Goal: Transaction & Acquisition: Purchase product/service

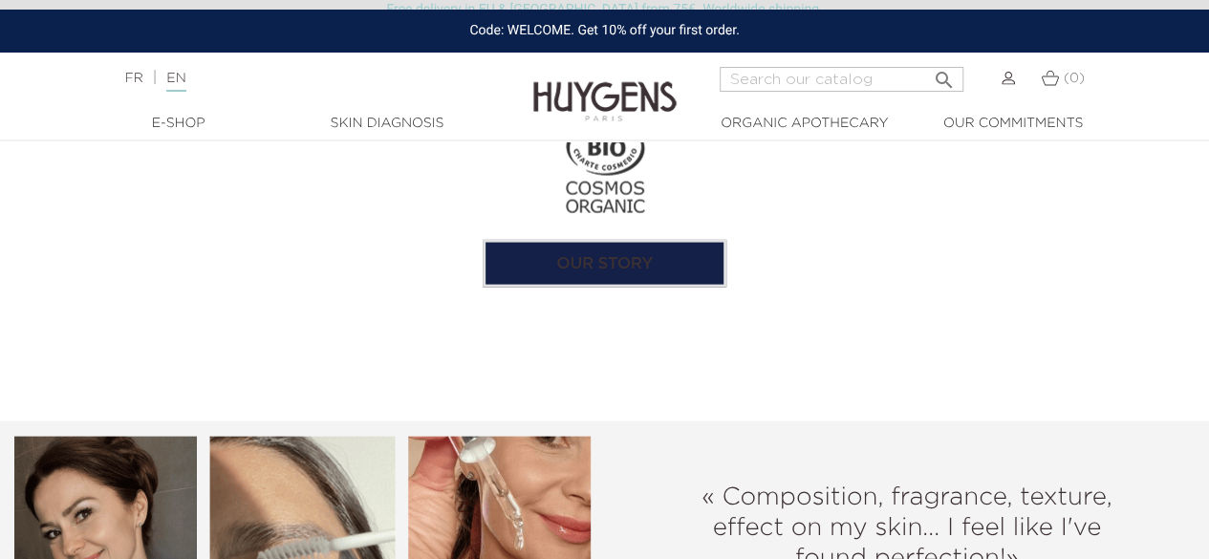
click at [199, 111] on div "  E-Shop   " at bounding box center [604, 125] width 1209 height 30
drag, startPoint x: 193, startPoint y: 112, endPoint x: 178, endPoint y: 127, distance: 21.6
click at [192, 114] on div "  E-Shop   " at bounding box center [604, 125] width 1209 height 30
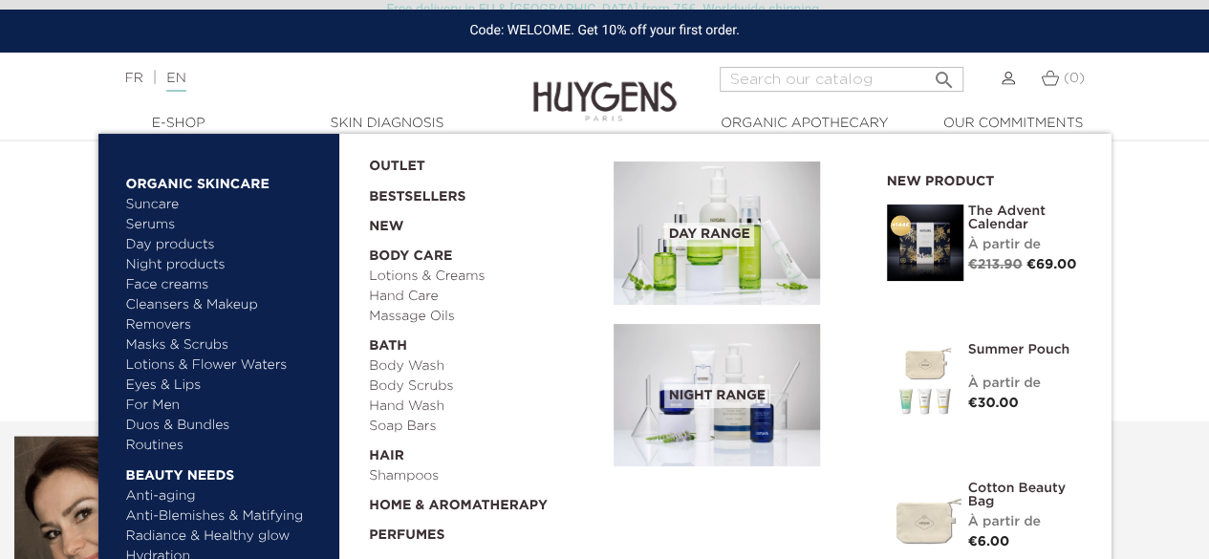
click at [178, 127] on link "  E-Shop" at bounding box center [178, 124] width 191 height 20
click at [191, 126] on link "  E-Shop" at bounding box center [178, 124] width 191 height 20
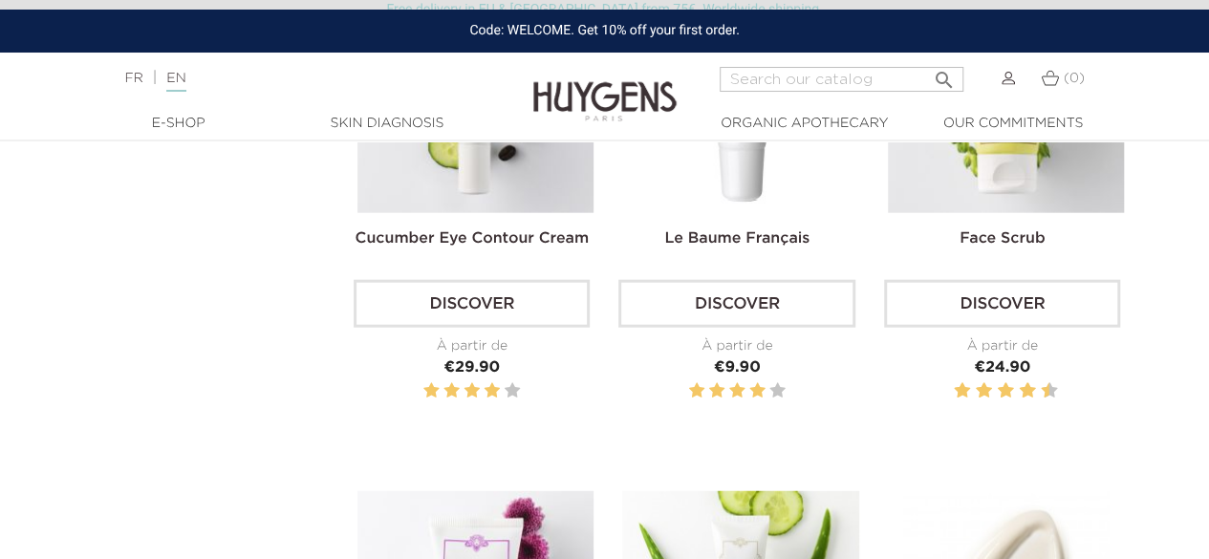
scroll to position [2677, 0]
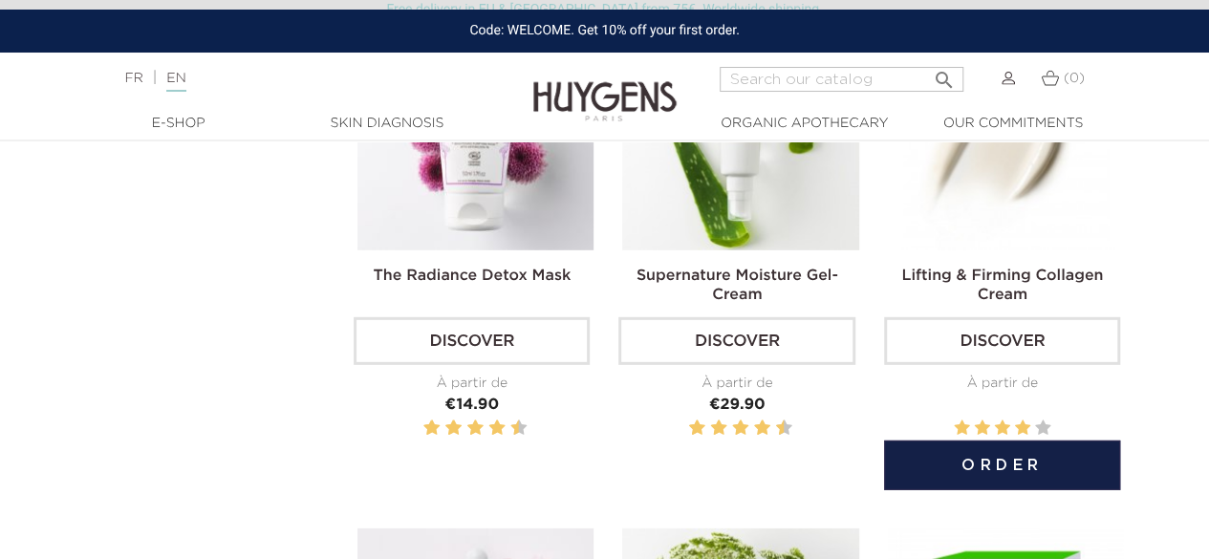
click at [1008, 204] on img at bounding box center [1006, 131] width 236 height 236
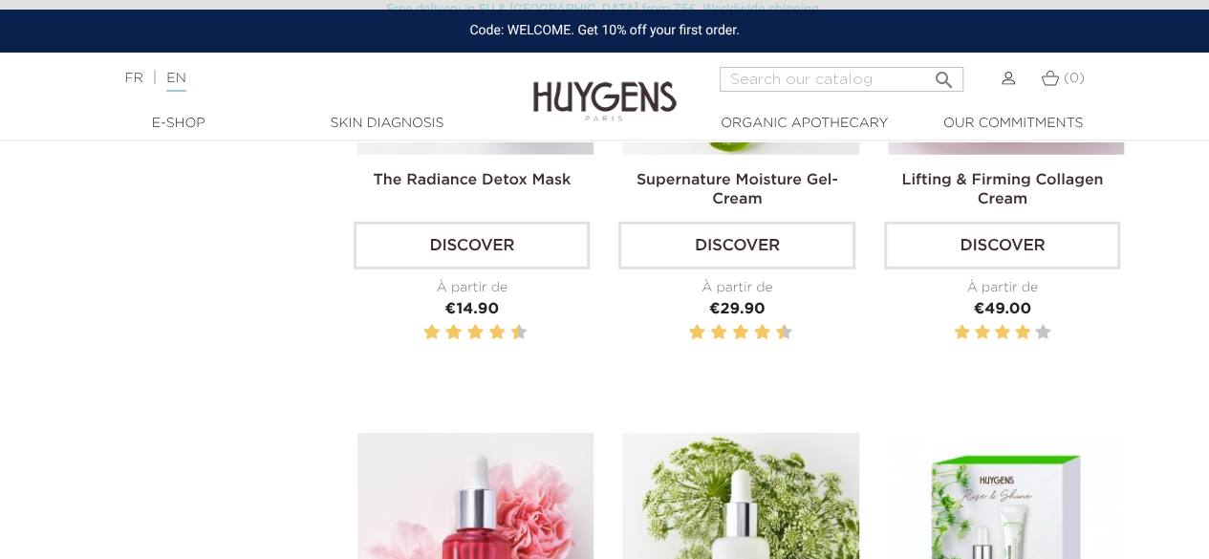
scroll to position [3059, 0]
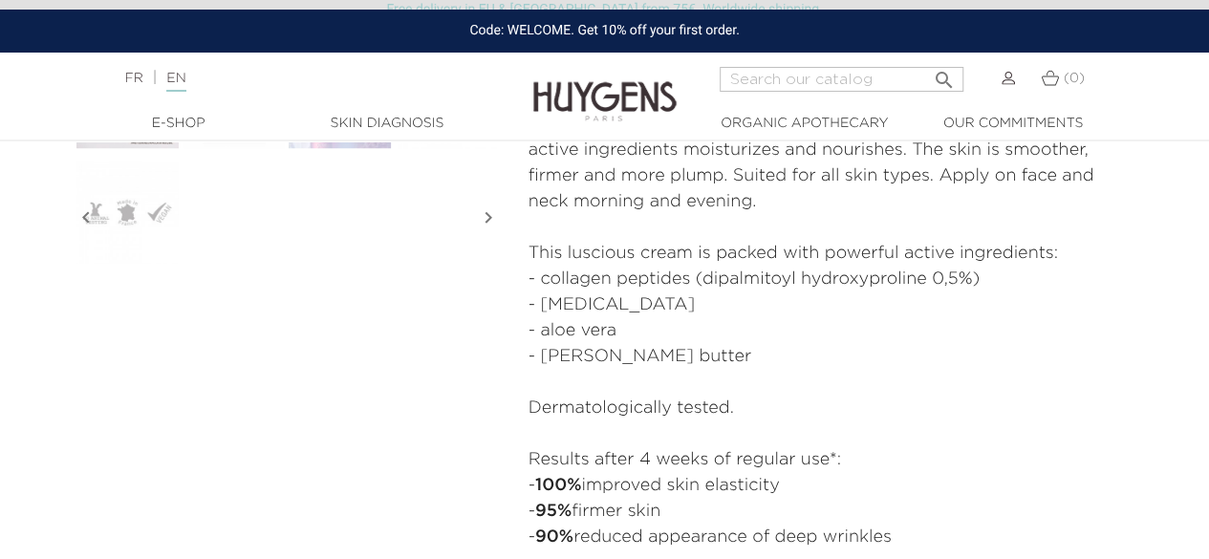
scroll to position [382, 0]
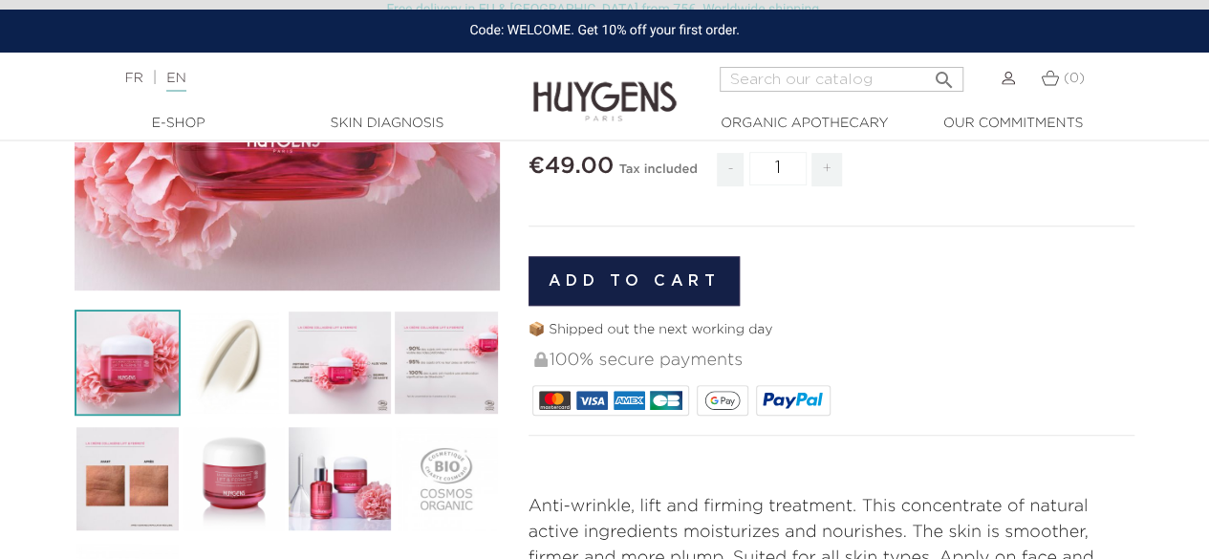
click at [253, 504] on img at bounding box center [234, 478] width 106 height 106
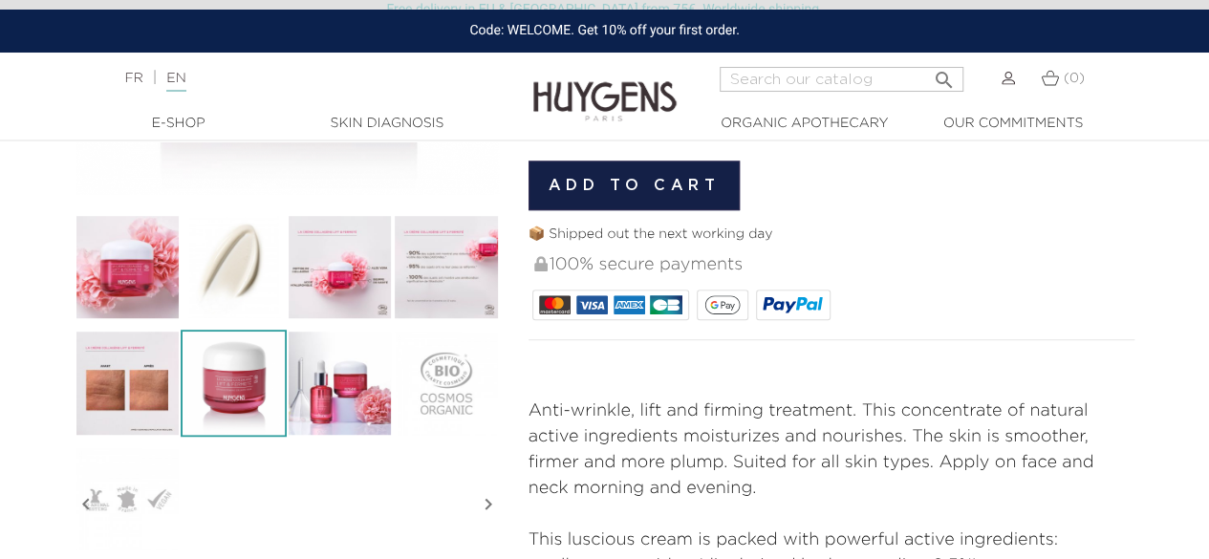
click at [269, 362] on img at bounding box center [234, 383] width 106 height 106
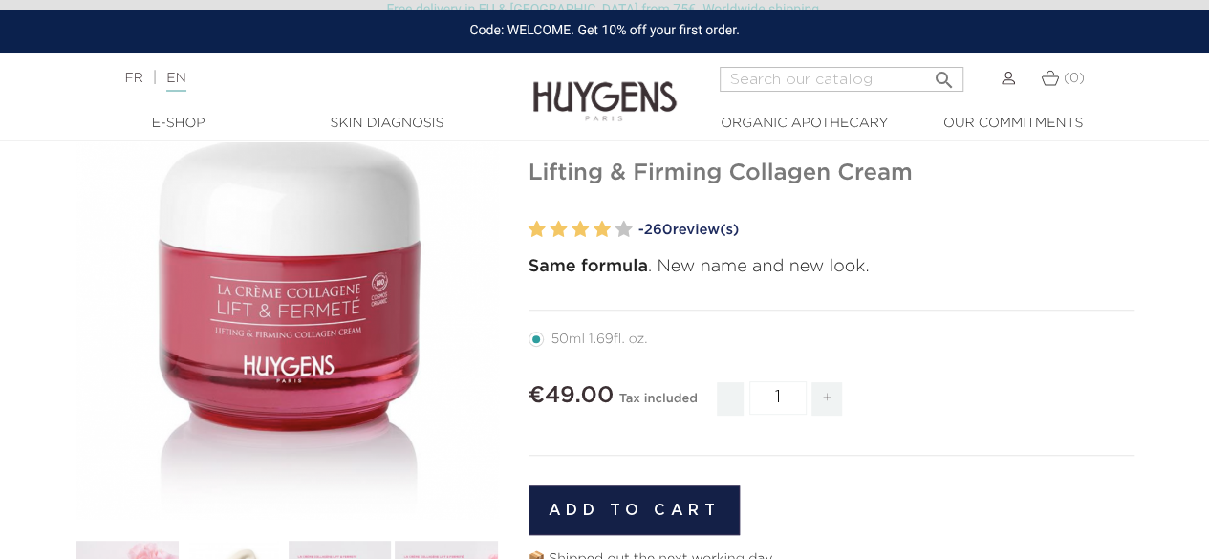
scroll to position [96, 0]
